Goal: Find specific page/section: Find specific page/section

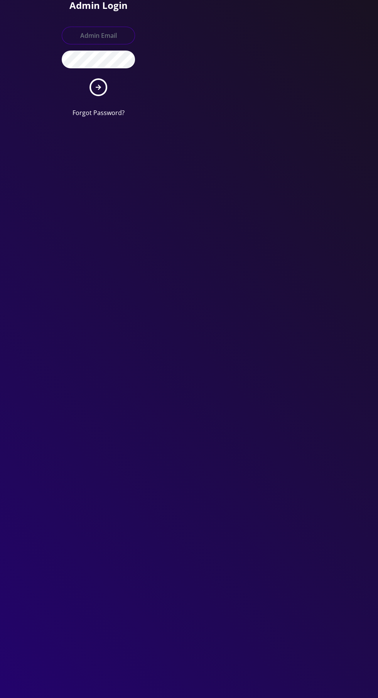
click at [85, 31] on input "text" at bounding box center [98, 36] width 73 height 18
type input "Master@britewireless.com"
click at [90, 78] on button "submit" at bounding box center [99, 87] width 18 height 18
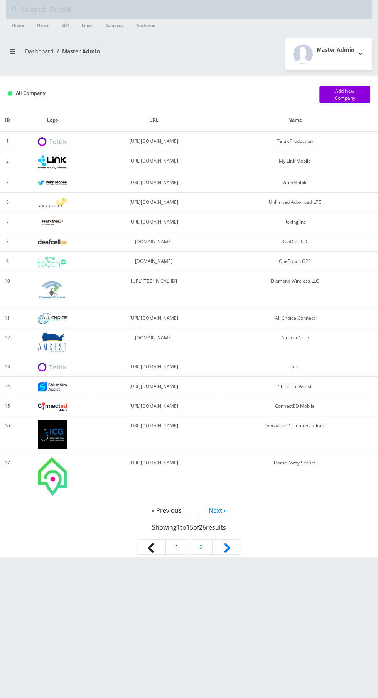
type input "Andy l"
click at [65, 7] on input "Andy l" at bounding box center [195, 9] width 349 height 15
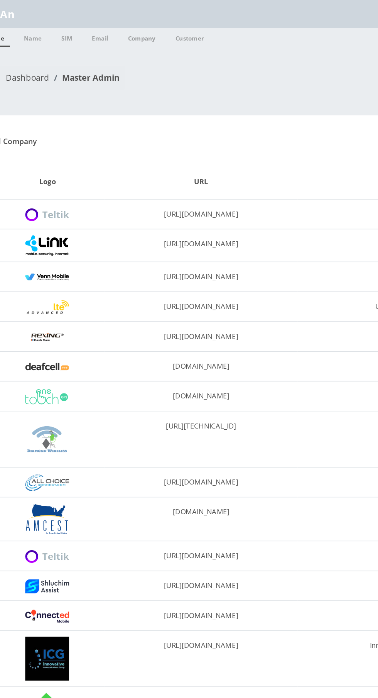
type input "A"
type input "8359"
click at [150, 24] on link "Customer" at bounding box center [146, 25] width 27 height 12
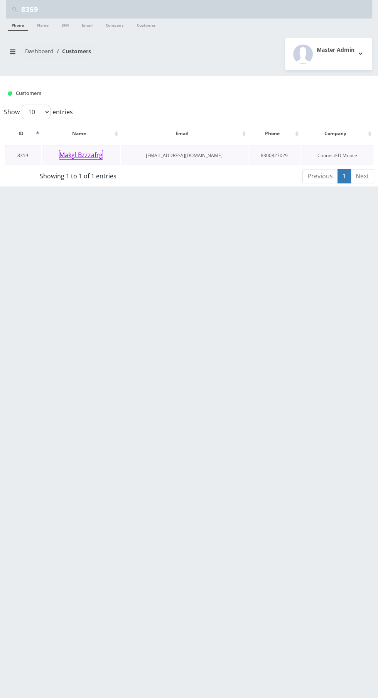
click at [71, 154] on button "Makgl Bzzzafrg" at bounding box center [81, 155] width 44 height 10
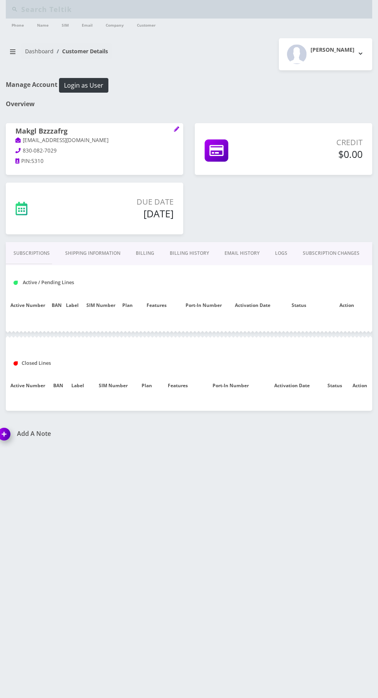
type input "8359"
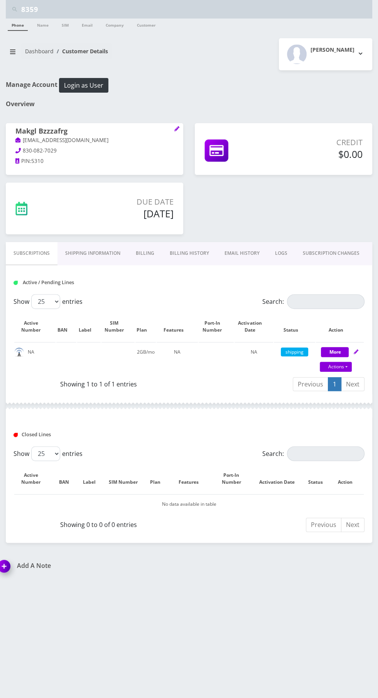
click at [186, 253] on link "Billing History" at bounding box center [189, 253] width 55 height 22
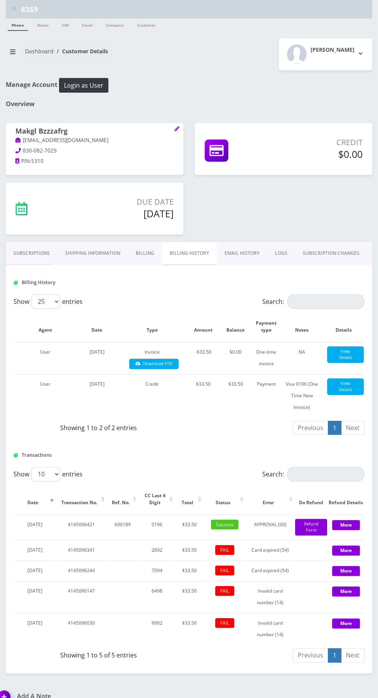
click at [29, 260] on link "Subscriptions" at bounding box center [32, 253] width 52 height 22
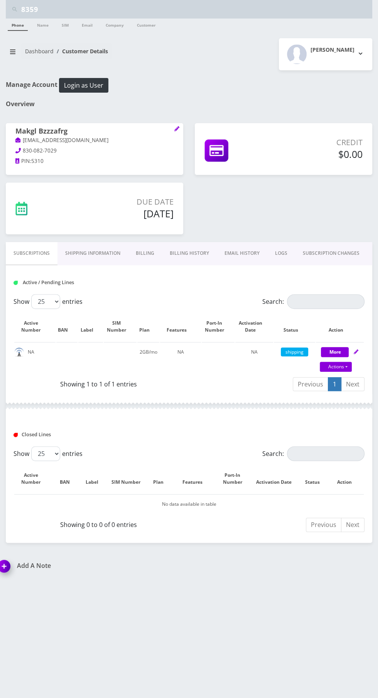
click at [17, 25] on link "Phone" at bounding box center [18, 25] width 20 height 12
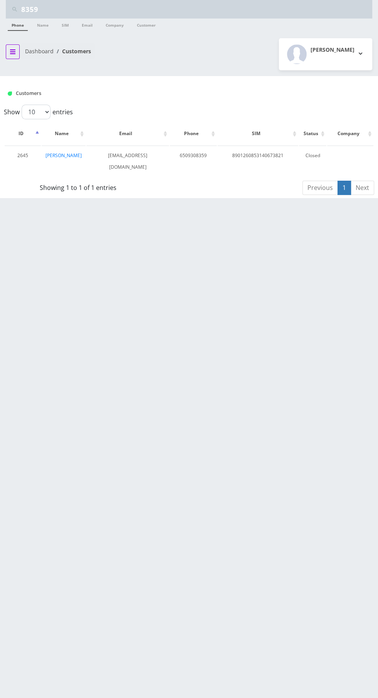
click at [12, 51] on icon "breadcrumb" at bounding box center [12, 51] width 5 height 5
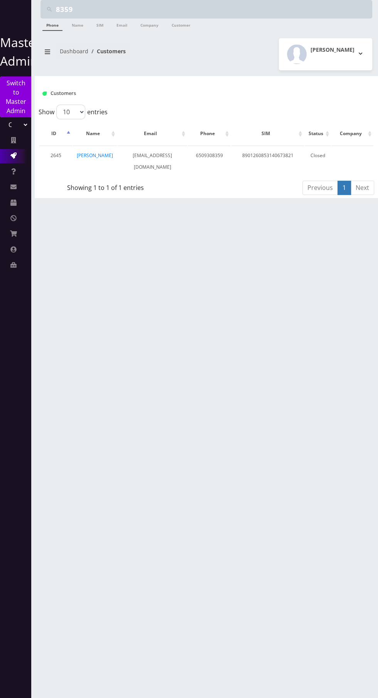
click at [18, 156] on link "Action Queues" at bounding box center [15, 156] width 31 height 14
